Goal: Obtain resource: Download file/media

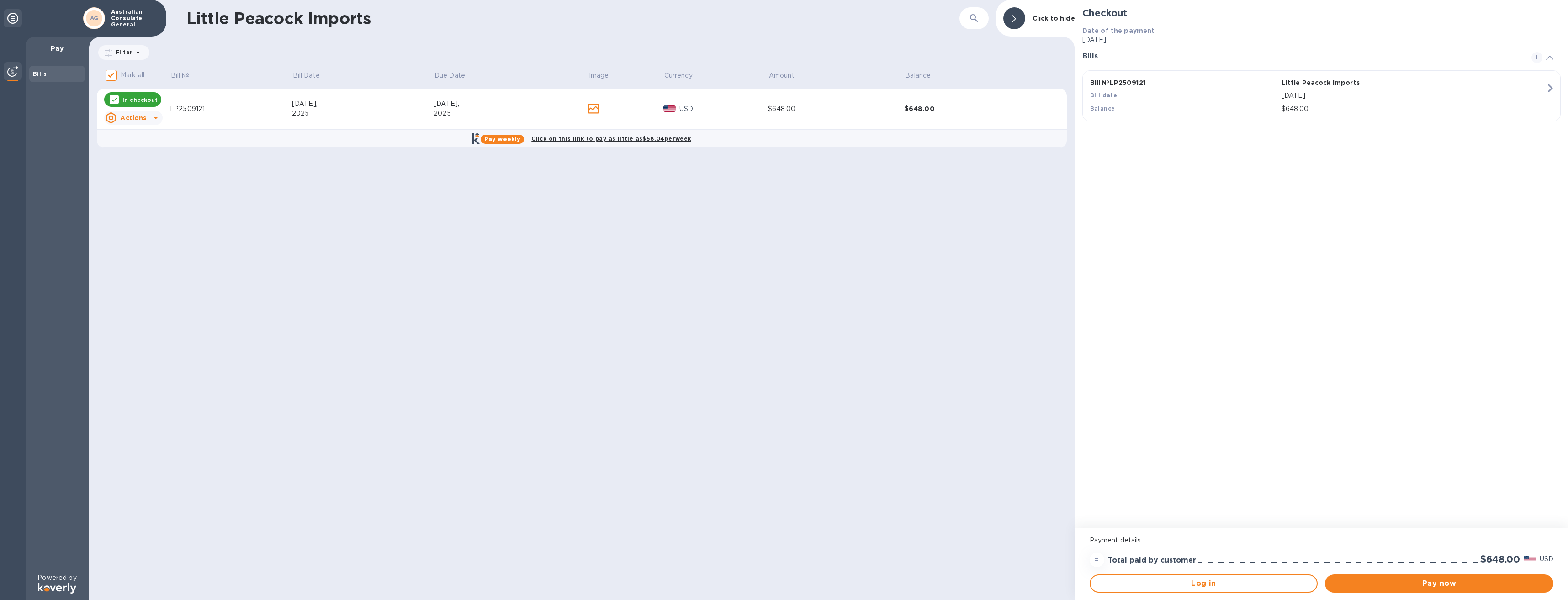
click at [1096, 562] on div "=" at bounding box center [1097, 560] width 15 height 15
drag, startPoint x: 1099, startPoint y: 560, endPoint x: 911, endPoint y: 399, distance: 247.5
click at [1099, 559] on div "=" at bounding box center [1097, 560] width 15 height 15
click at [248, 115] on td "LP2509121" at bounding box center [231, 110] width 122 height 41
click at [156, 120] on icon at bounding box center [156, 118] width 11 height 11
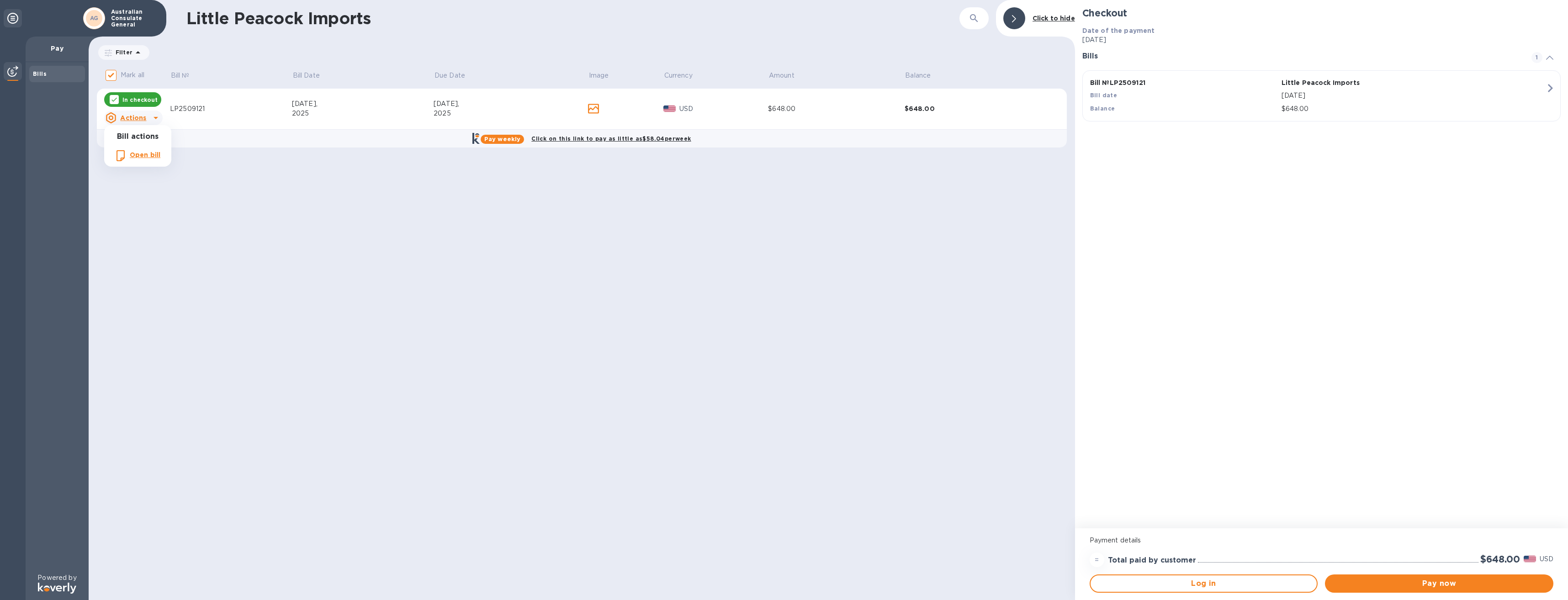
click at [135, 153] on b "Open bill" at bounding box center [145, 155] width 30 height 7
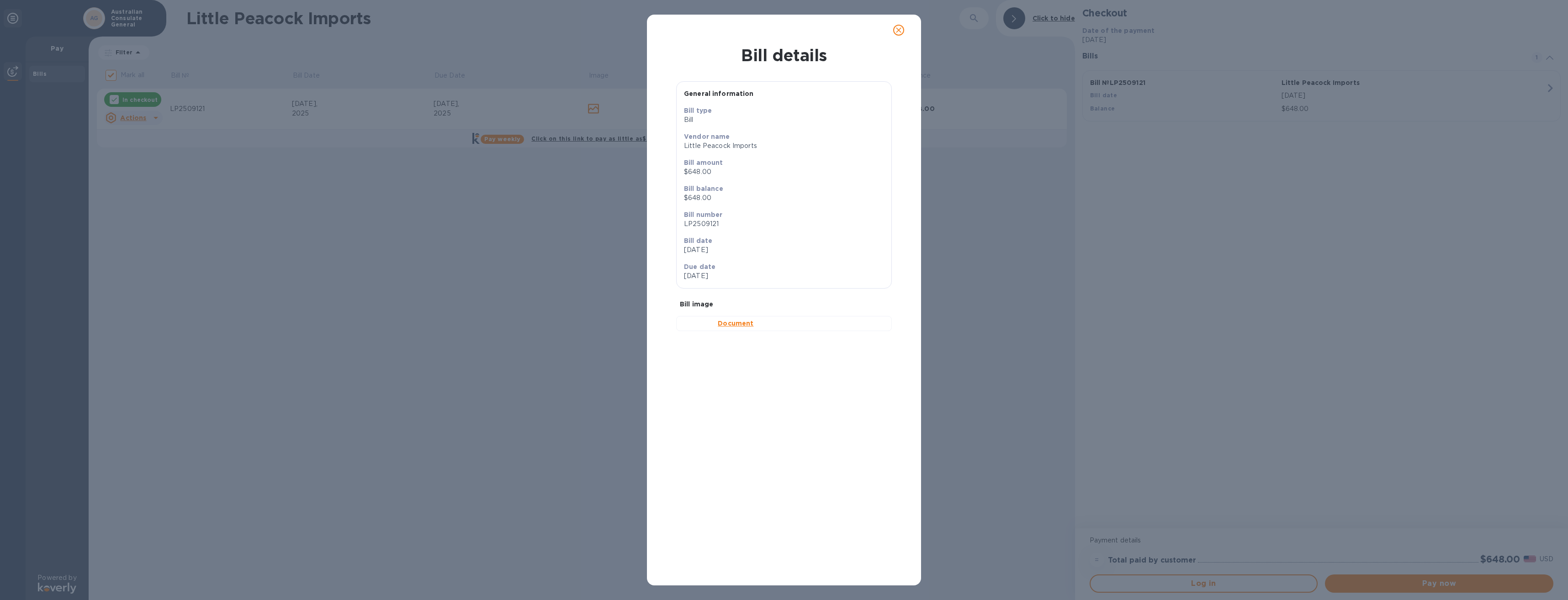
click at [737, 330] on div "Document" at bounding box center [800, 324] width 170 height 13
click at [735, 327] on b "Document" at bounding box center [735, 323] width 36 height 7
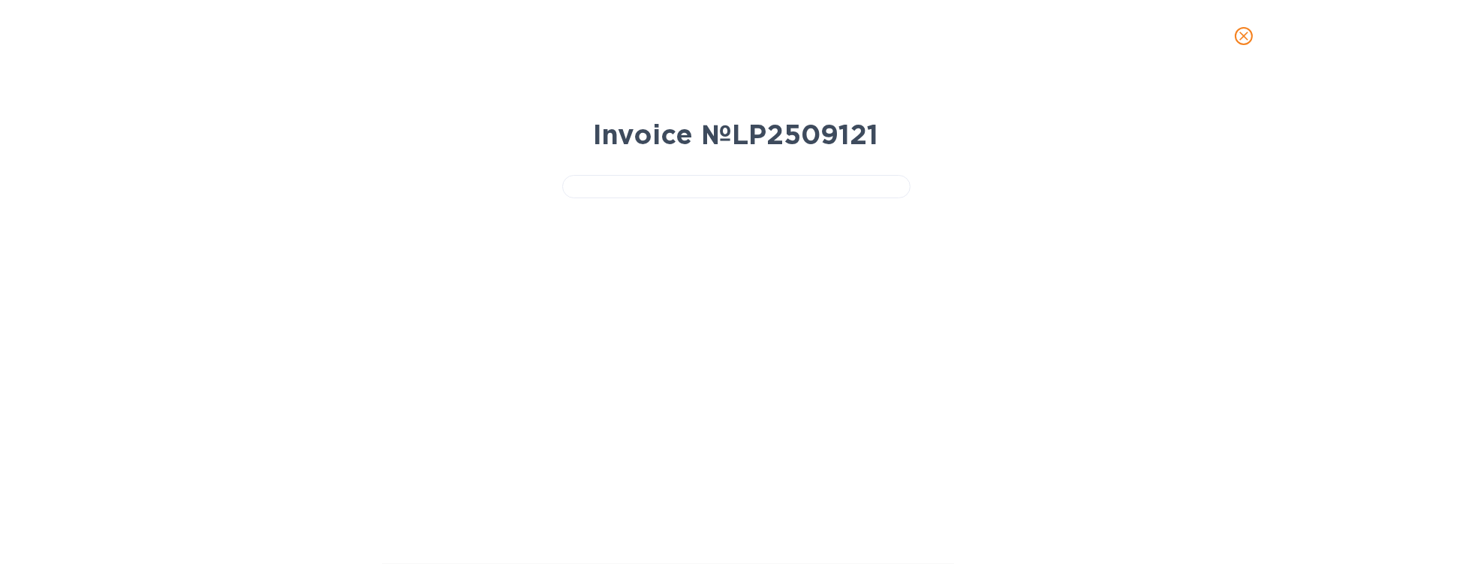
click at [1250, 29] on icon "close" at bounding box center [1243, 36] width 15 height 15
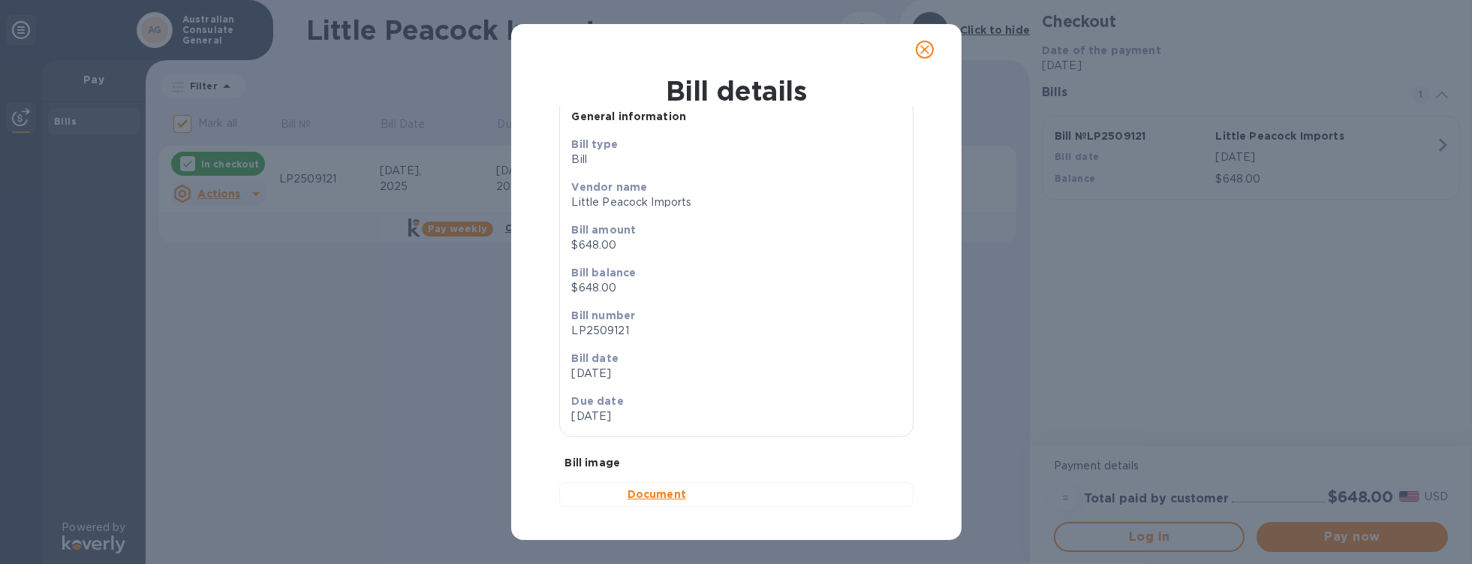
scroll to position [43, 0]
click at [655, 491] on b "Document" at bounding box center [656, 494] width 59 height 12
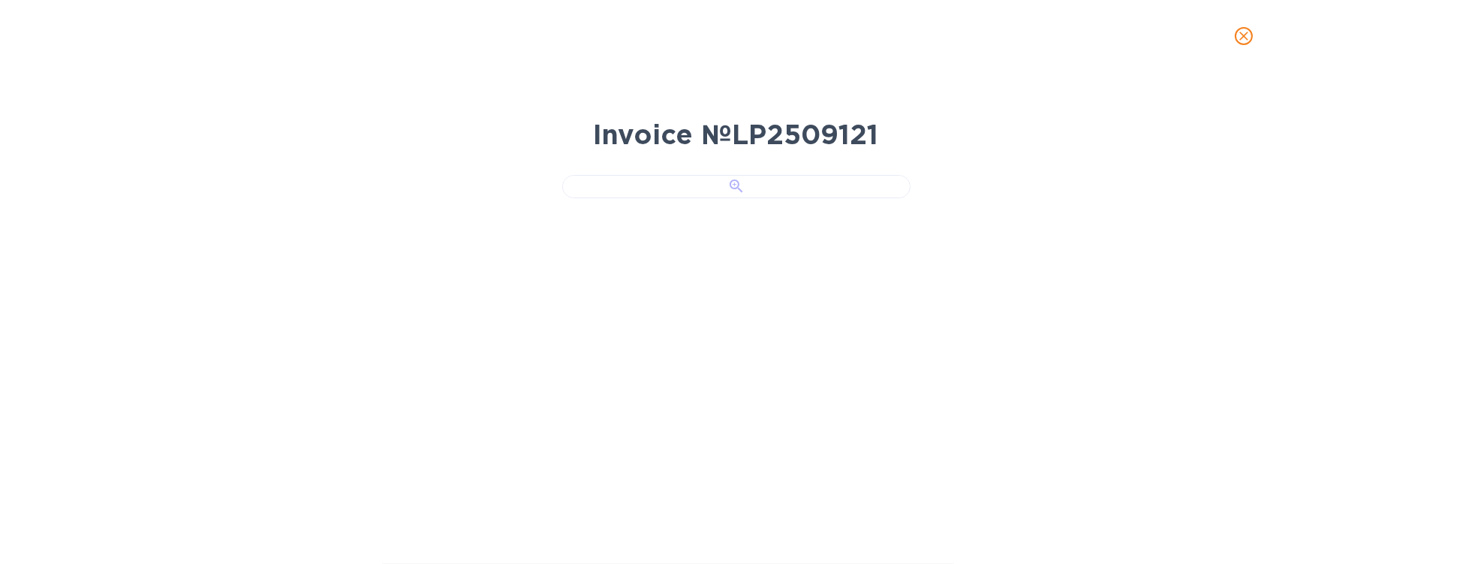
scroll to position [97, 0]
drag, startPoint x: 754, startPoint y: 264, endPoint x: 736, endPoint y: 280, distance: 24.5
click at [736, 198] on div at bounding box center [736, 186] width 348 height 23
